Goal: Transaction & Acquisition: Download file/media

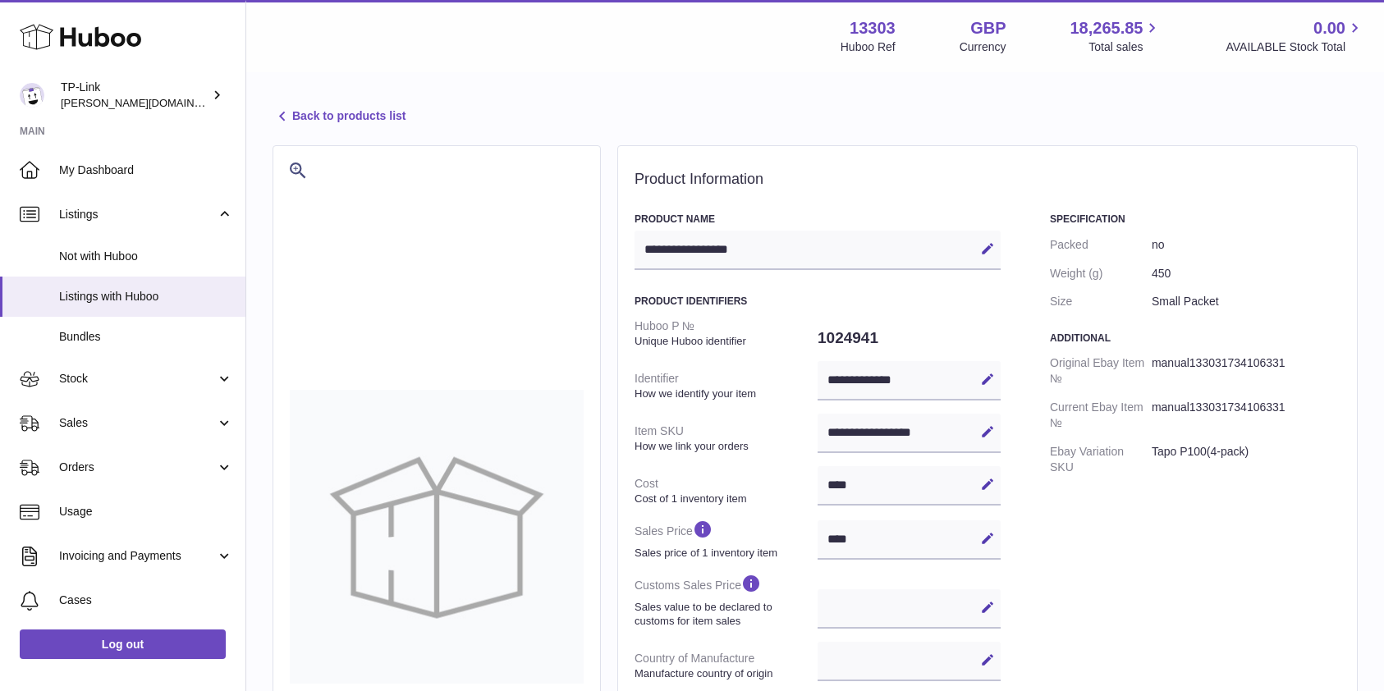
select select
select select "****"
click at [120, 420] on span "Sales" at bounding box center [137, 423] width 157 height 16
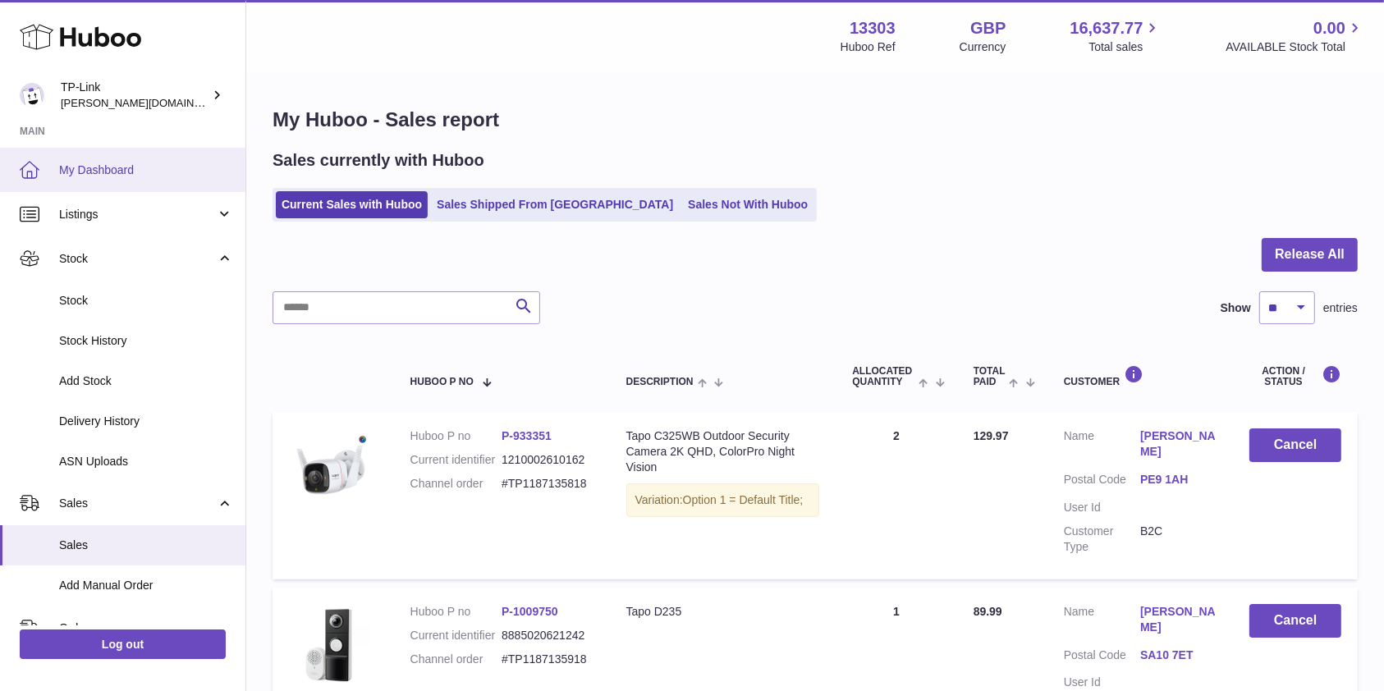
click at [92, 179] on link "My Dashboard" at bounding box center [122, 170] width 245 height 44
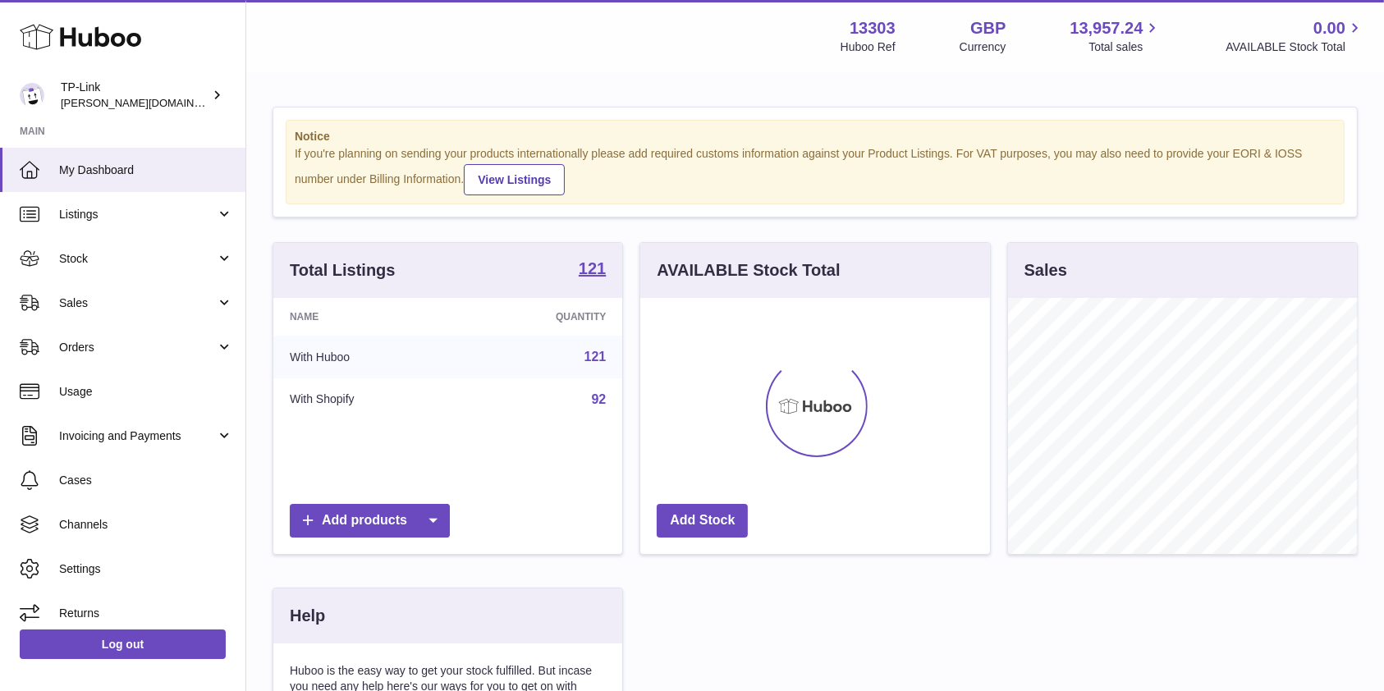
scroll to position [256, 349]
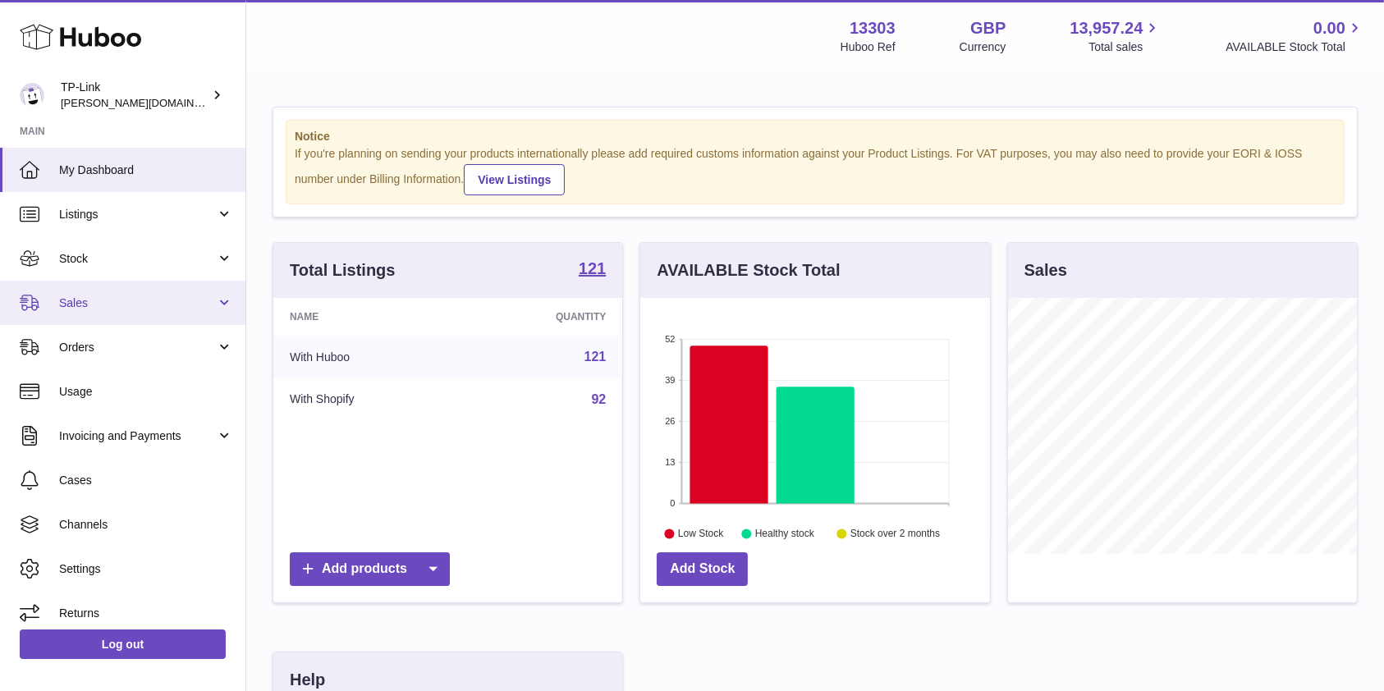
click at [149, 302] on span "Sales" at bounding box center [137, 303] width 157 height 16
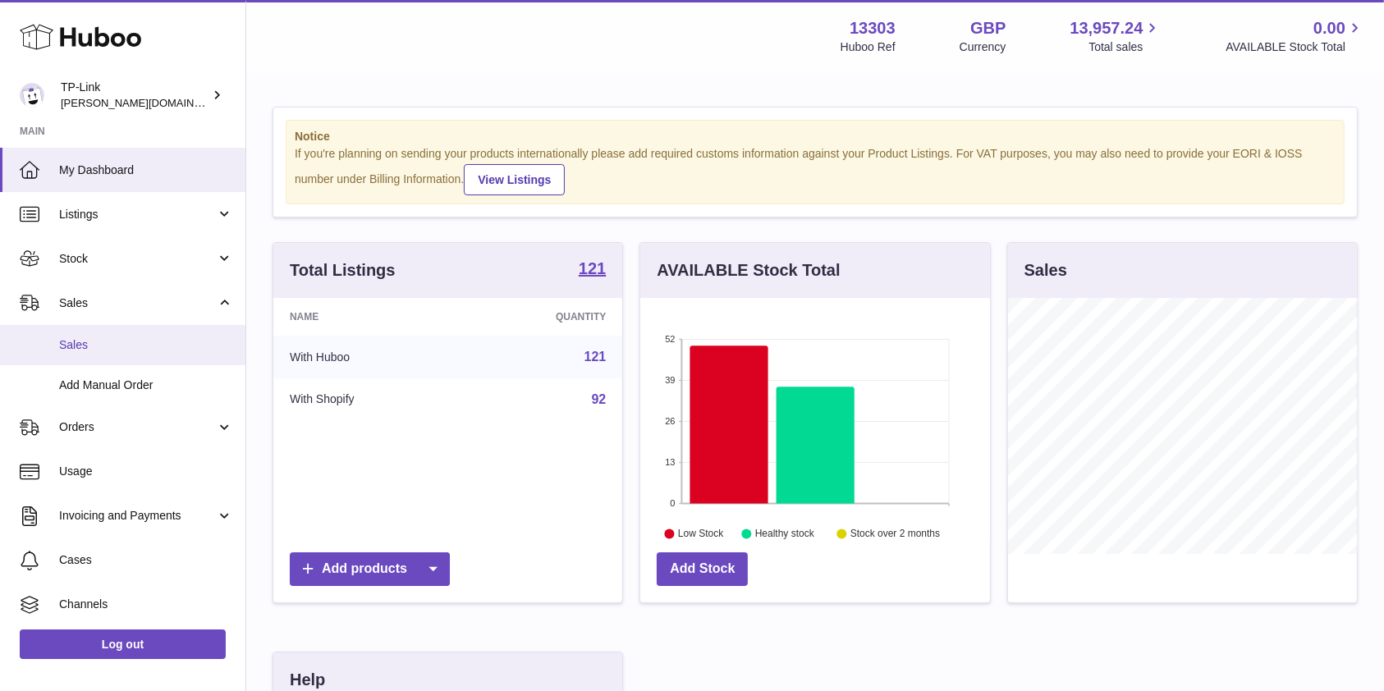
click at [139, 345] on span "Sales" at bounding box center [146, 345] width 174 height 16
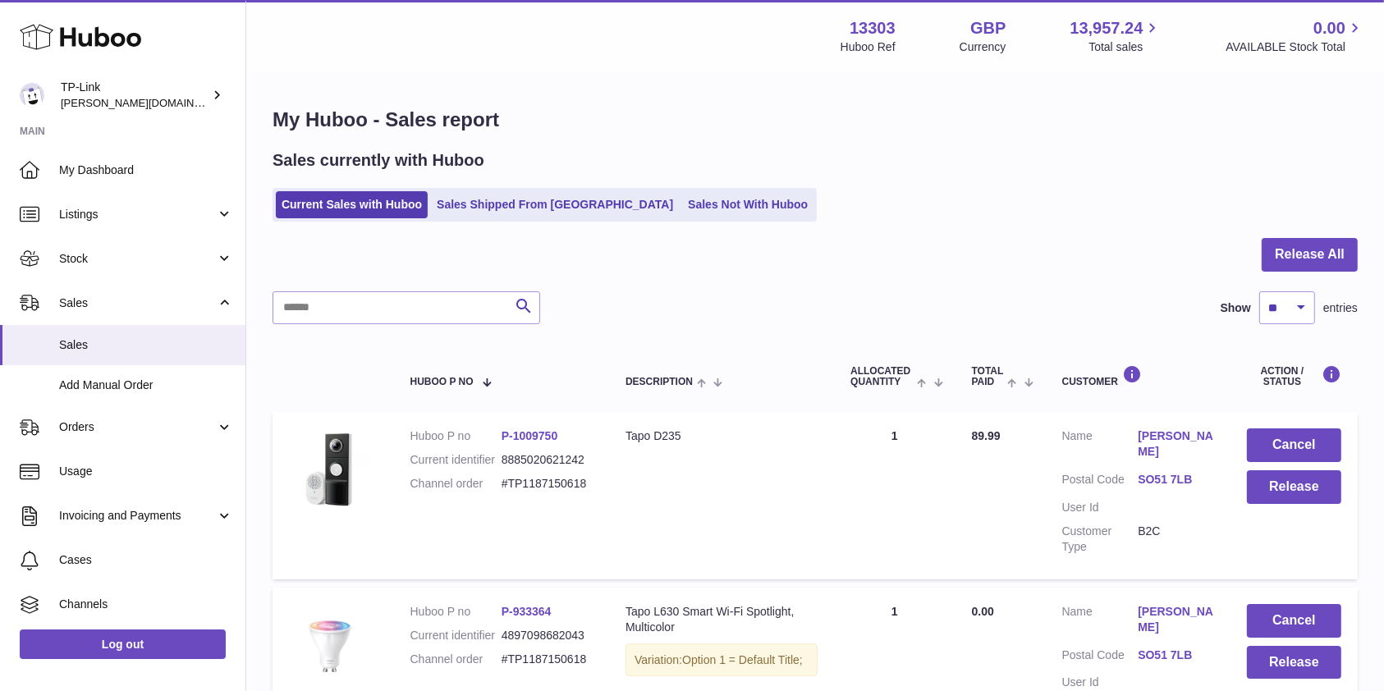
click at [842, 266] on div at bounding box center [815, 264] width 1085 height 53
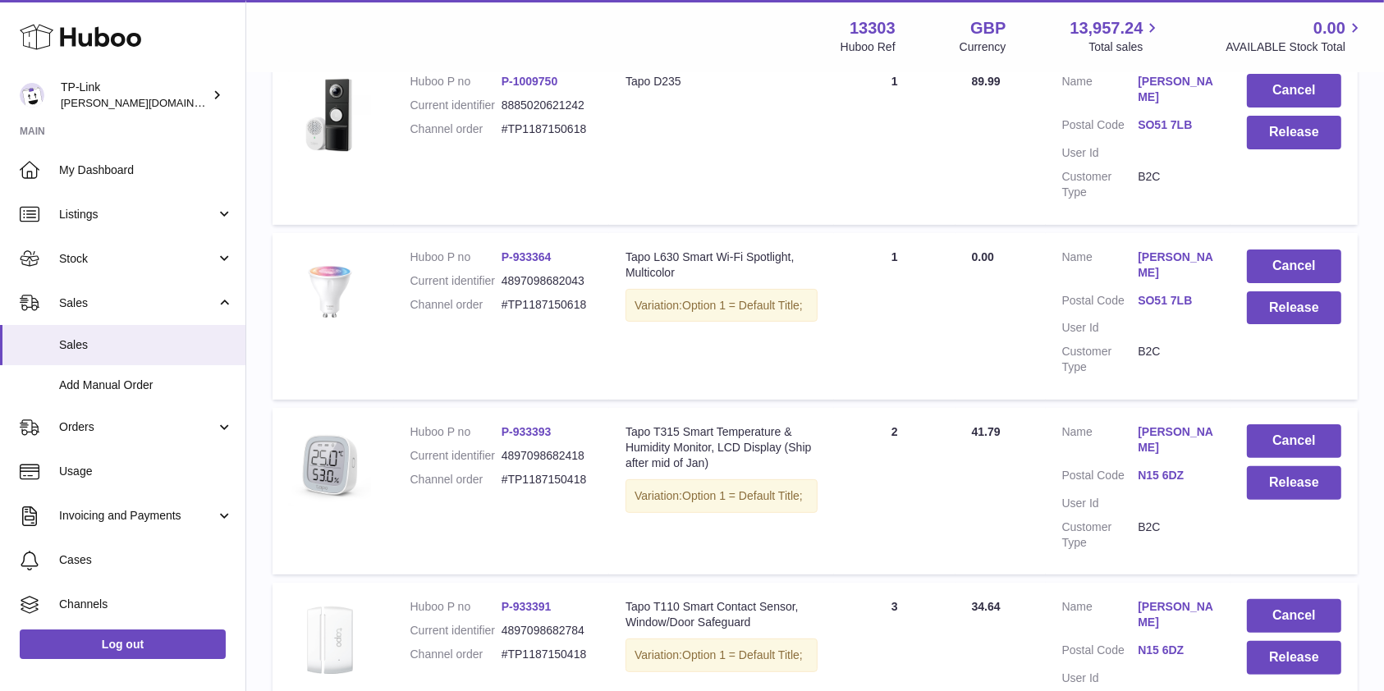
scroll to position [218, 0]
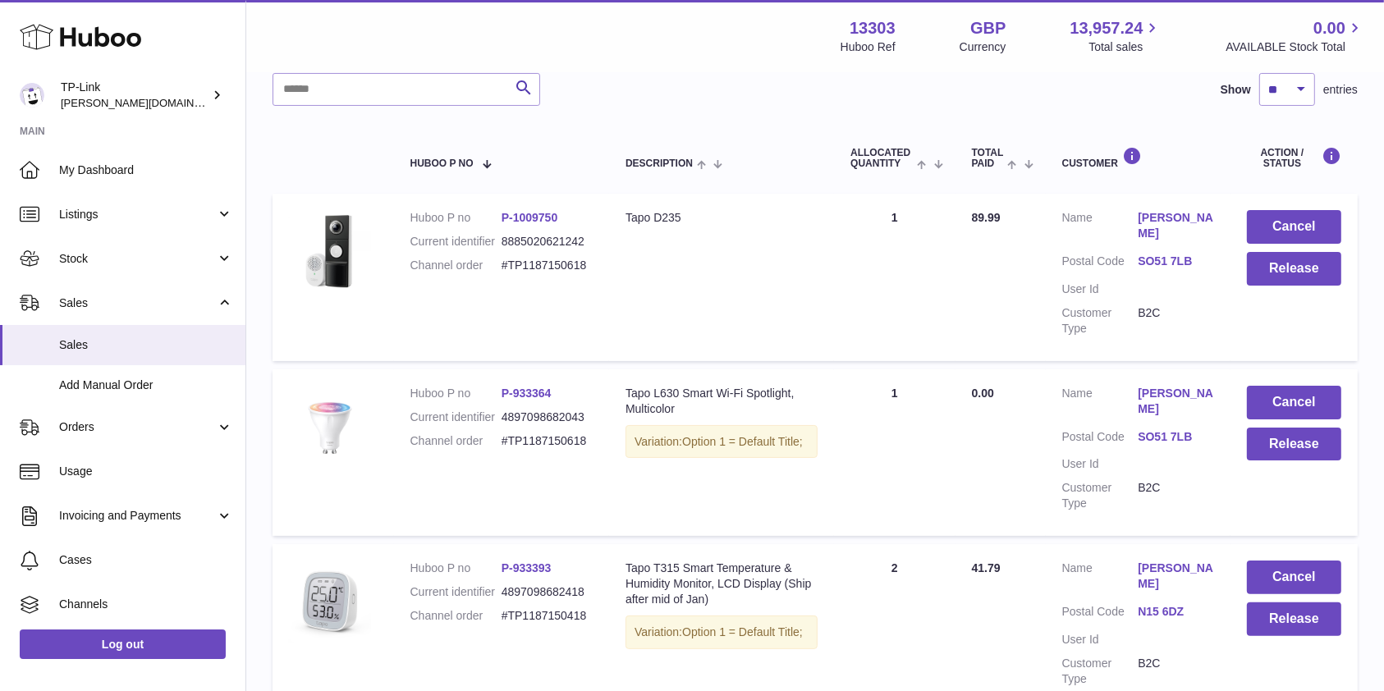
click at [113, 271] on link "Stock" at bounding box center [122, 258] width 245 height 44
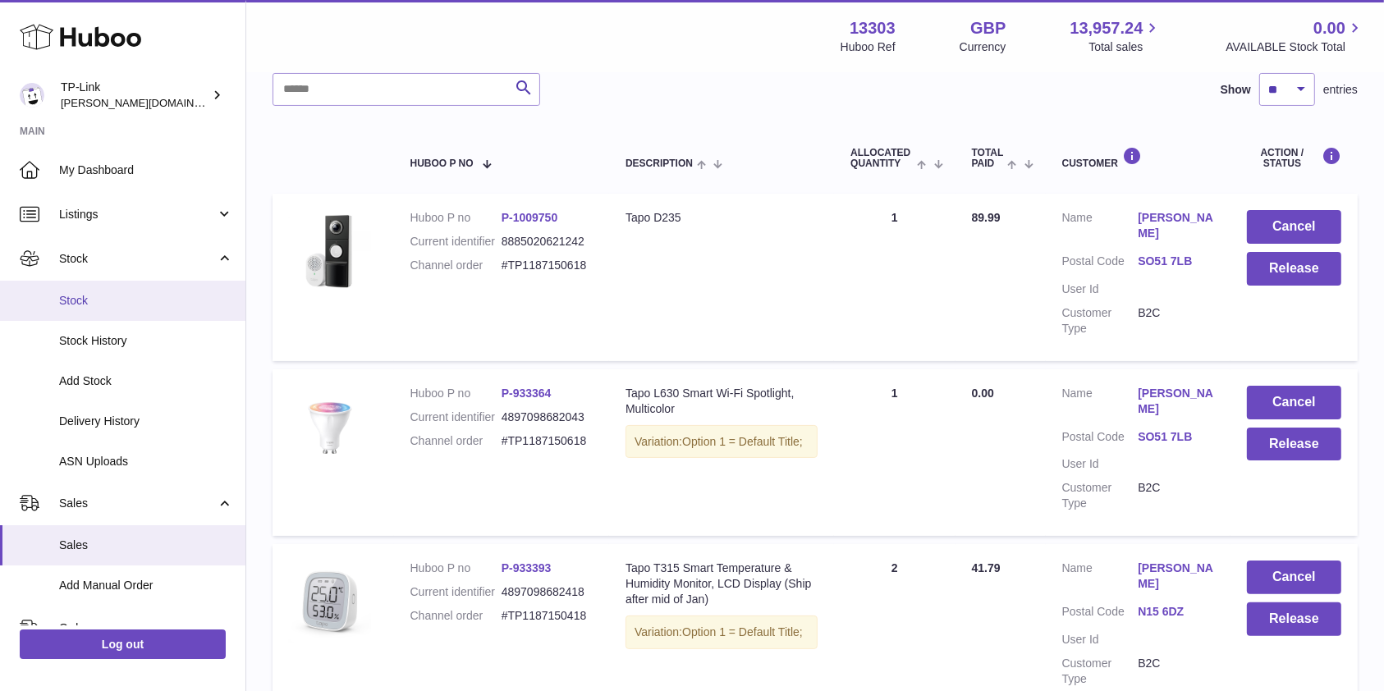
click at [113, 297] on span "Stock" at bounding box center [146, 301] width 174 height 16
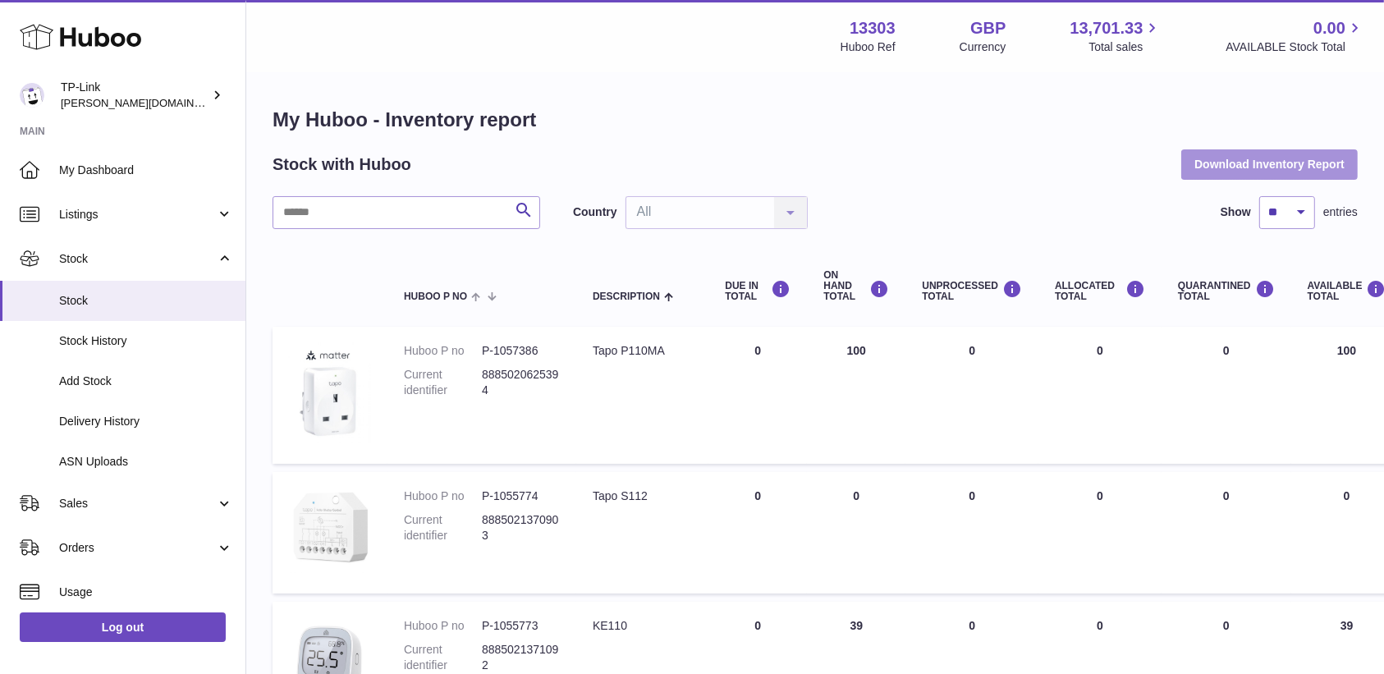
click at [1248, 166] on button "Download Inventory Report" at bounding box center [1269, 164] width 176 height 30
click at [988, 129] on h1 "My Huboo - Inventory report" at bounding box center [815, 120] width 1085 height 26
click at [795, 128] on h1 "My Huboo - Inventory report" at bounding box center [815, 120] width 1085 height 26
